Goal: Entertainment & Leisure: Consume media (video, audio)

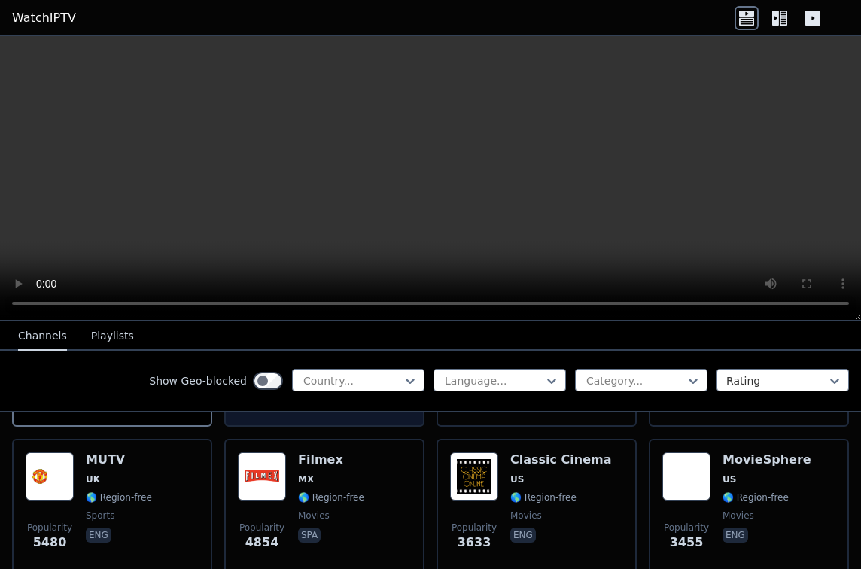
scroll to position [301, 0]
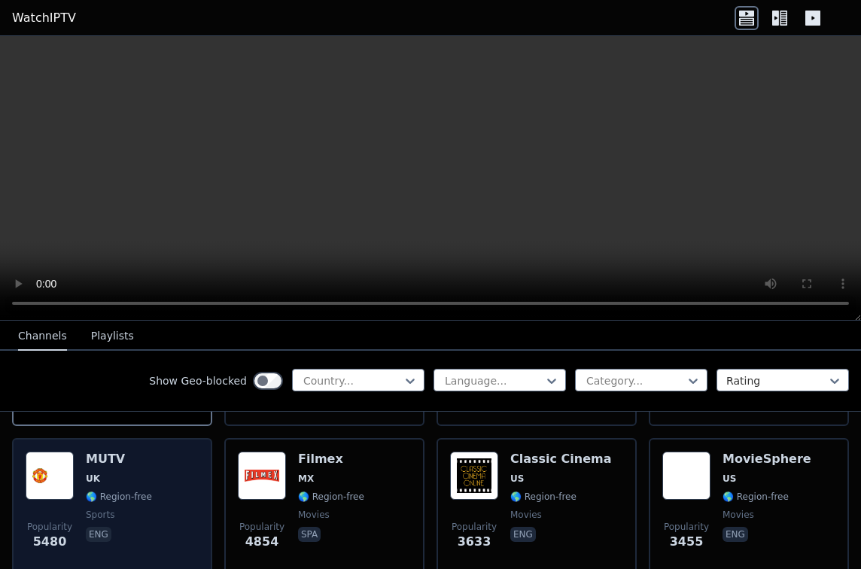
click at [106, 491] on span "🌎 Region-free" at bounding box center [119, 497] width 66 height 12
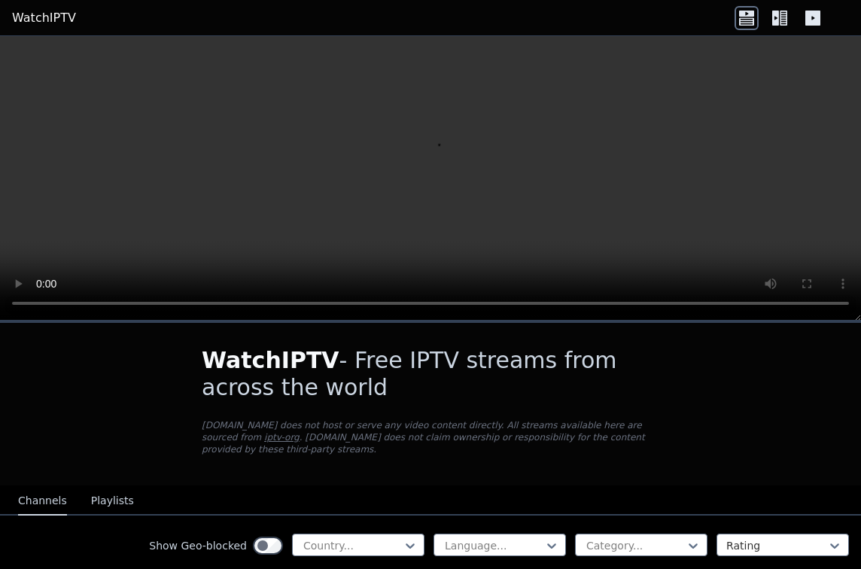
scroll to position [226, 0]
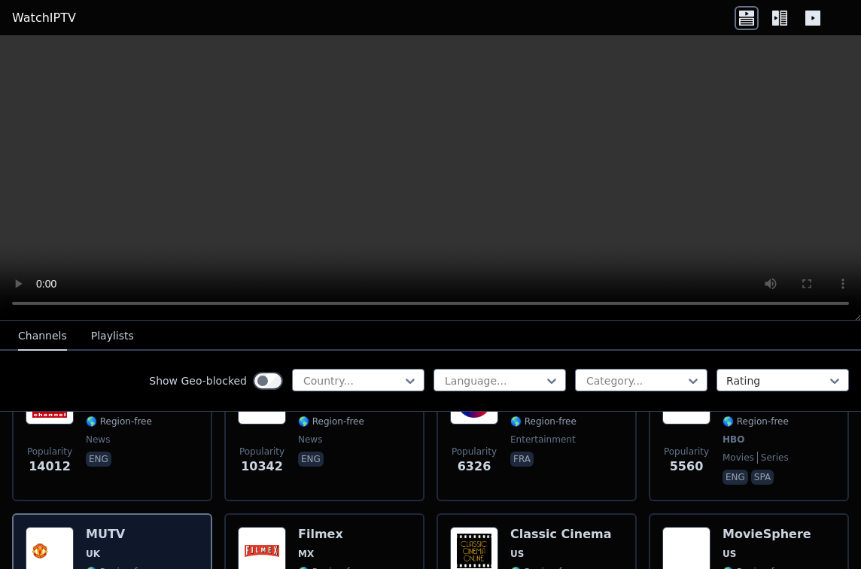
click at [134, 527] on h6 "MUTV" at bounding box center [119, 534] width 66 height 15
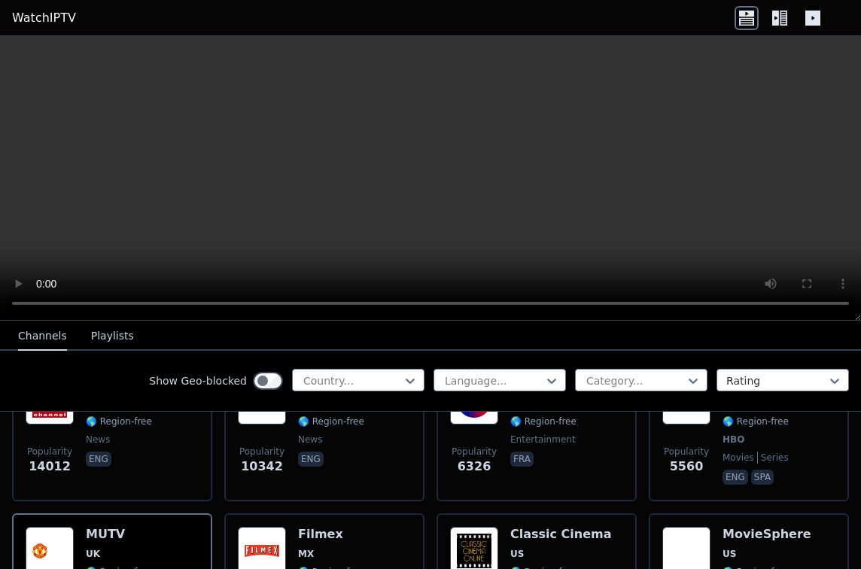
click at [100, 337] on button "Playlists" at bounding box center [112, 336] width 43 height 29
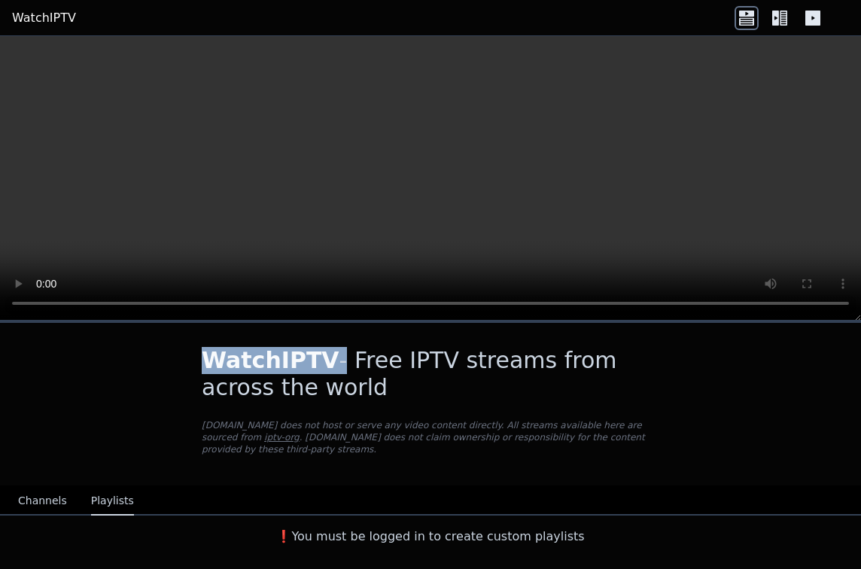
scroll to position [0, 0]
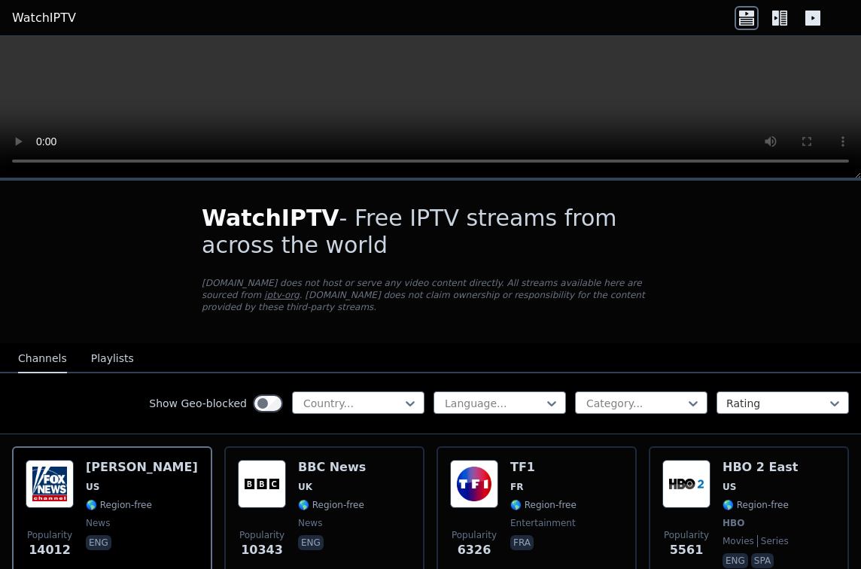
scroll to position [75, 0]
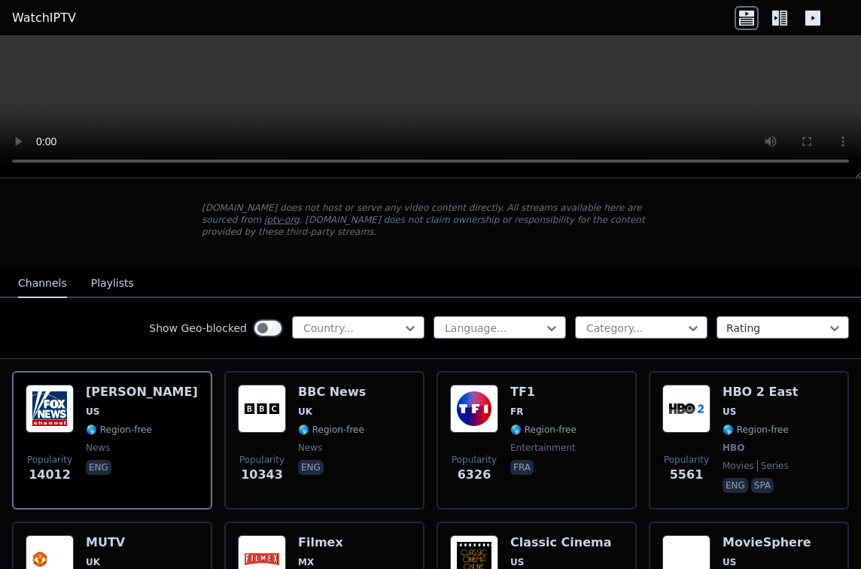
click at [803, 178] on video at bounding box center [430, 107] width 861 height 142
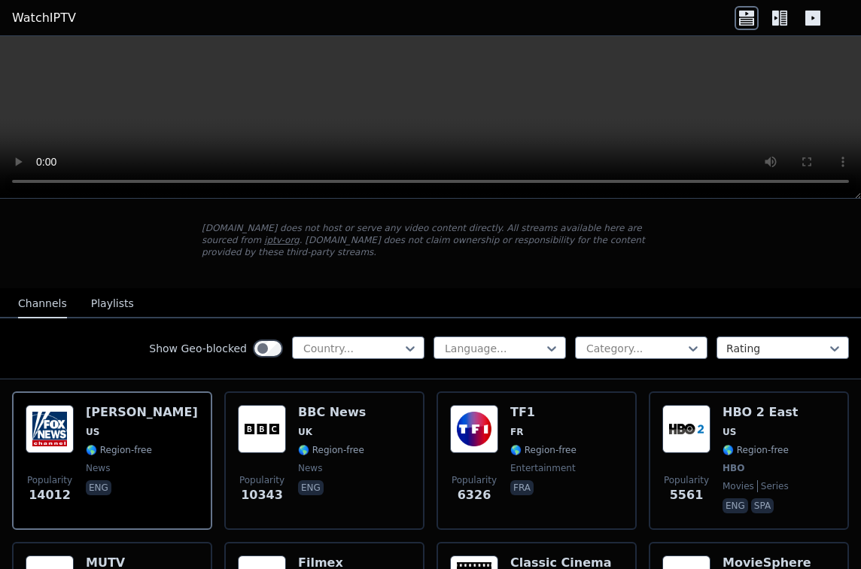
click at [766, 17] on div at bounding box center [780, 18] width 90 height 24
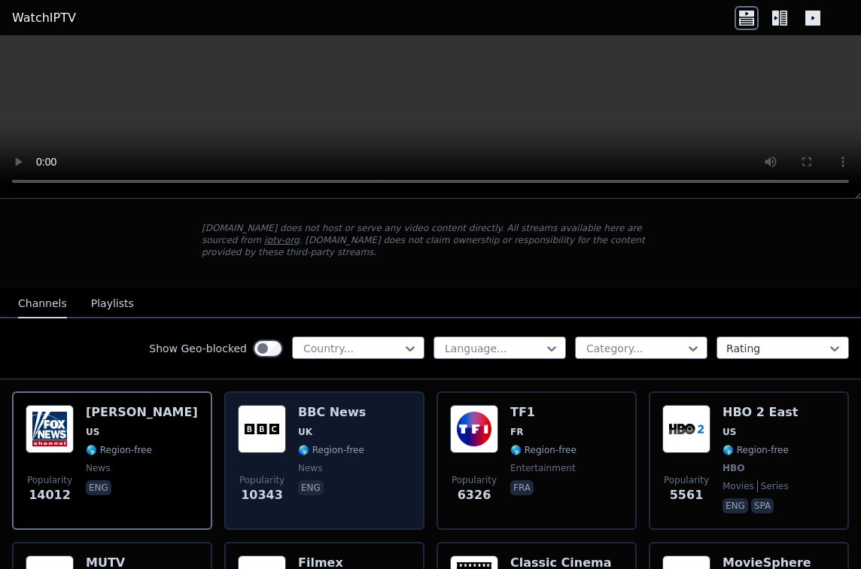
drag, startPoint x: 766, startPoint y: 17, endPoint x: 724, endPoint y: 367, distance: 352.0
click at [766, 17] on div at bounding box center [780, 18] width 90 height 24
click at [776, 17] on icon at bounding box center [780, 18] width 24 height 24
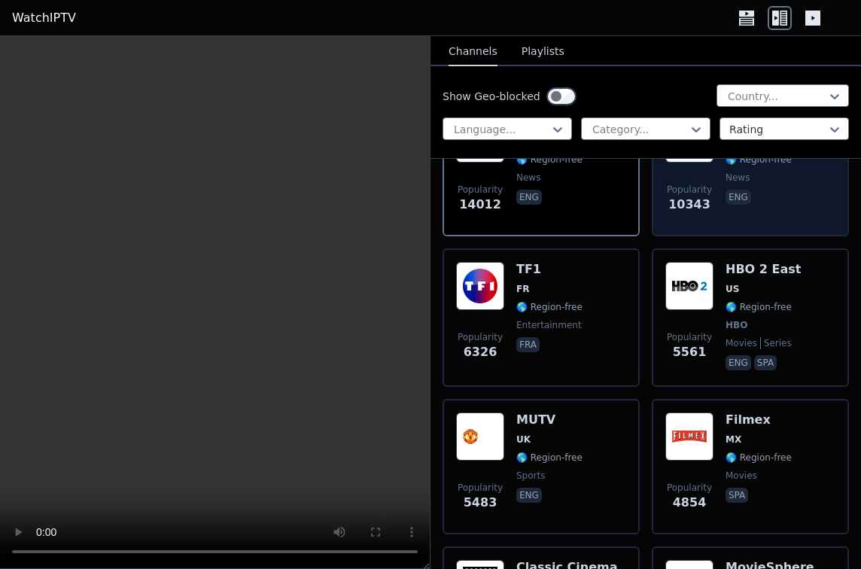
scroll to position [226, 0]
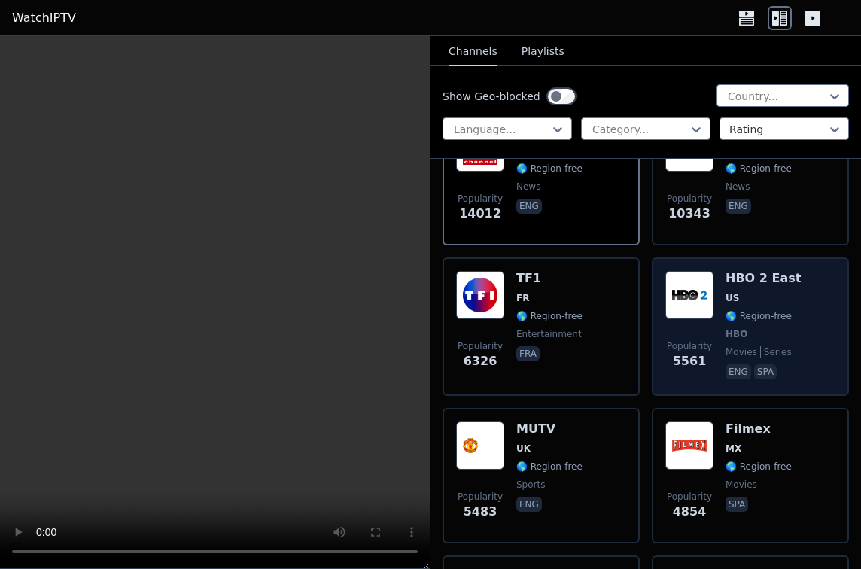
click at [727, 331] on span "HBO" at bounding box center [737, 334] width 22 height 12
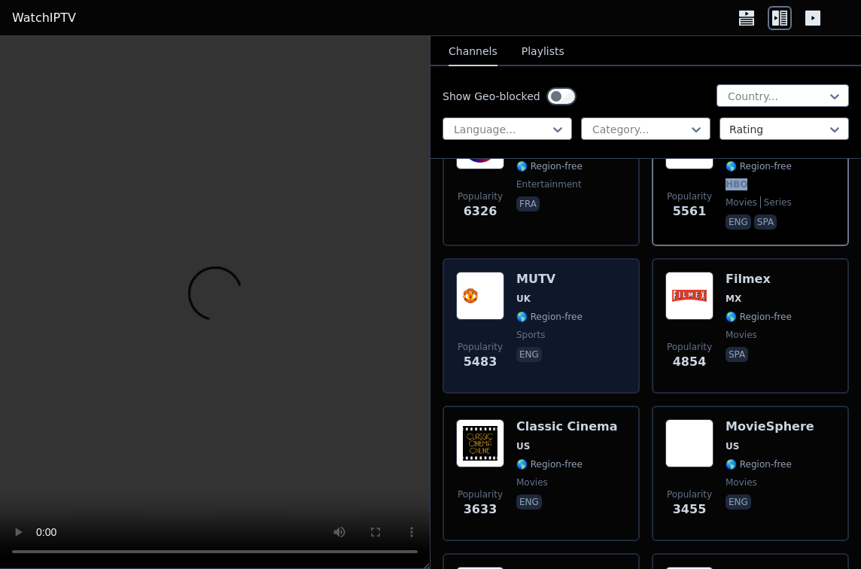
scroll to position [376, 0]
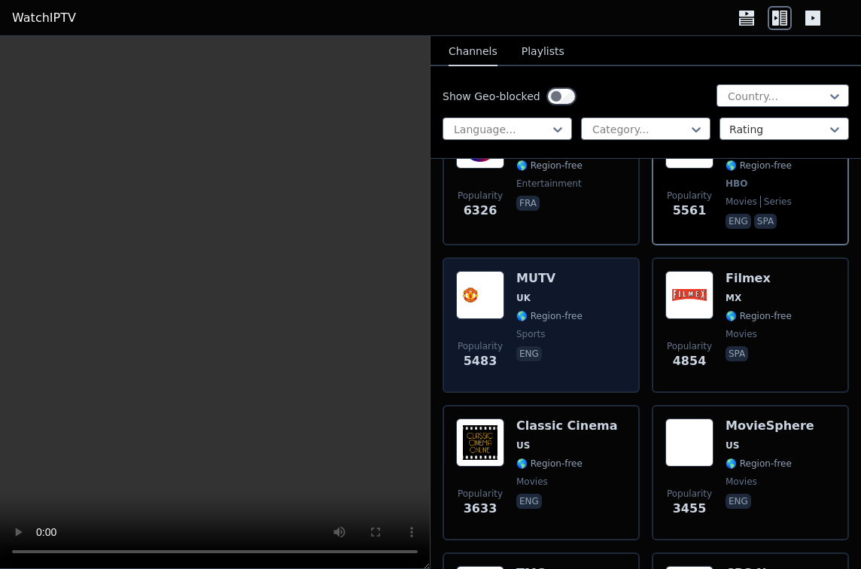
click at [558, 324] on div "MUTV UK 🌎 Region-free sports eng" at bounding box center [550, 325] width 66 height 108
